Goal: Check status: Check status

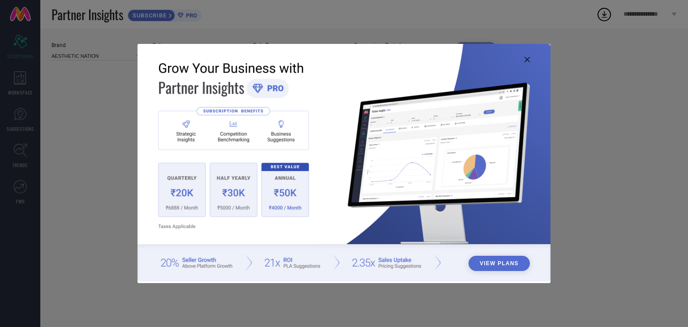
type input "All"
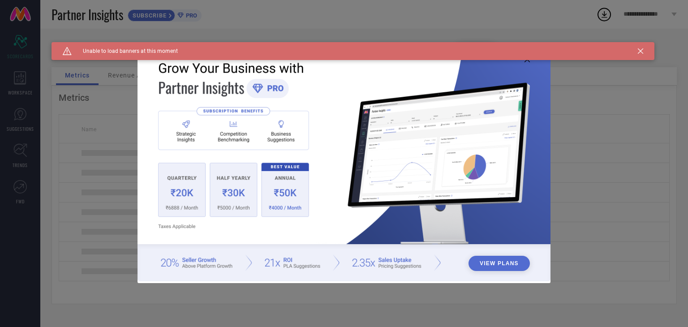
click at [644, 51] on div "Caution Created with Sketch. Unable to load banners at this moment" at bounding box center [353, 51] width 603 height 18
click at [640, 51] on icon at bounding box center [640, 50] width 5 height 5
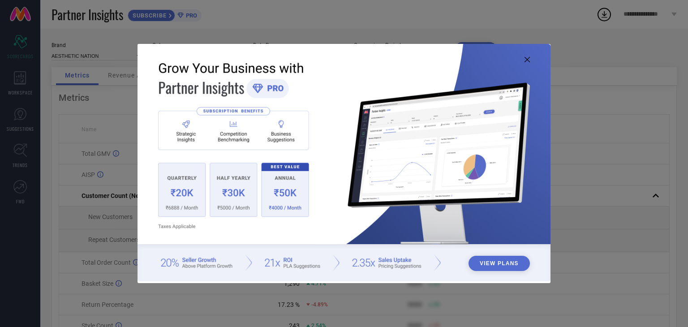
click at [527, 61] on icon at bounding box center [527, 59] width 5 height 5
